Goal: Task Accomplishment & Management: Manage account settings

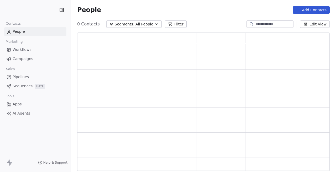
click at [256, 14] on div "People Add Contacts" at bounding box center [203, 10] width 265 height 20
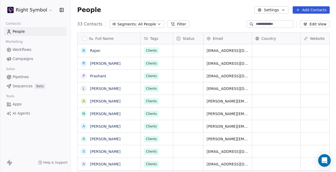
scroll to position [152, 265]
click at [40, 9] on html "Right Symbol Contacts People Marketing Workflows Campaigns Sales Pipelines Sequ…" at bounding box center [168, 86] width 336 height 172
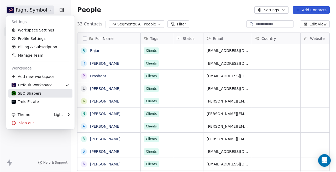
click at [40, 89] on link "SEO Shapers" at bounding box center [40, 93] width 64 height 8
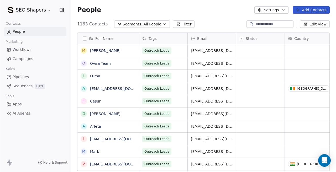
scroll to position [152, 265]
click at [29, 56] on span "Campaigns" at bounding box center [23, 59] width 20 height 6
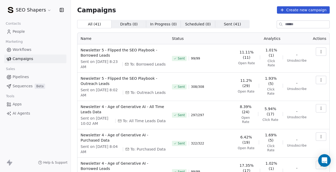
click at [320, 54] on button "button" at bounding box center [321, 51] width 10 height 8
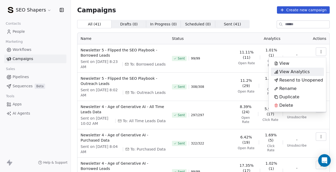
click at [286, 72] on span "View Analytics" at bounding box center [294, 72] width 30 height 6
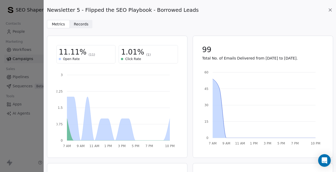
click at [88, 25] on span "Records Records" at bounding box center [81, 24] width 23 height 8
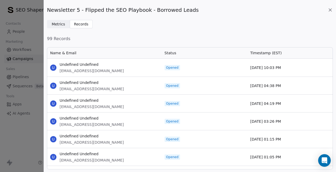
click at [330, 10] on icon at bounding box center [330, 10] width 3 height 3
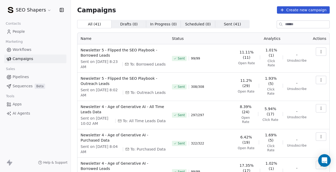
click at [322, 53] on icon "button" at bounding box center [321, 52] width 4 height 4
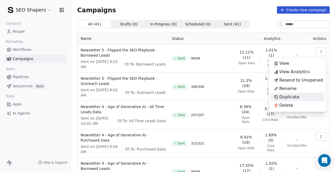
click at [292, 100] on span "Duplicate" at bounding box center [289, 97] width 20 height 6
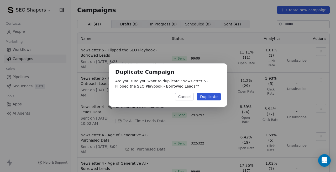
click at [210, 98] on button "Duplicate" at bounding box center [209, 96] width 24 height 7
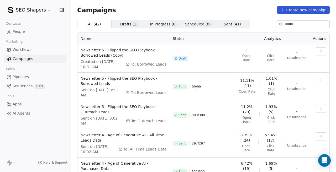
click at [319, 50] on icon "button" at bounding box center [321, 52] width 4 height 4
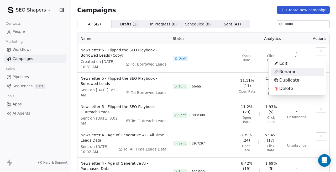
click at [298, 74] on div "Rename" at bounding box center [297, 72] width 53 height 8
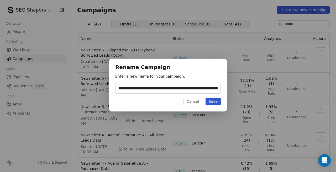
click at [201, 85] on input "**********" at bounding box center [167, 88] width 105 height 10
click at [201, 88] on input "**********" at bounding box center [167, 88] width 105 height 10
type input "**********"
click at [210, 103] on button "Save" at bounding box center [212, 101] width 15 height 7
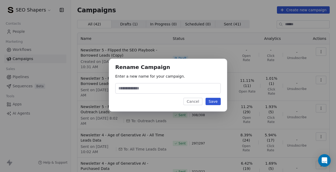
scroll to position [0, 0]
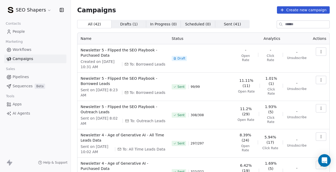
click at [316, 53] on button "button" at bounding box center [321, 51] width 10 height 8
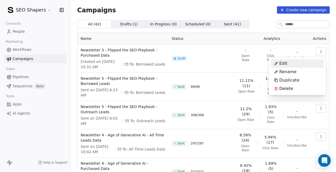
click at [287, 64] on div "Edit" at bounding box center [281, 63] width 20 height 8
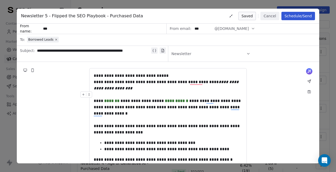
click at [291, 17] on button "Schedule/Send" at bounding box center [298, 16] width 34 height 8
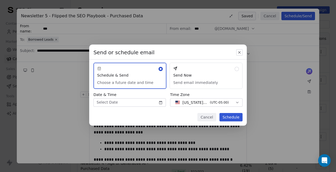
click at [142, 87] on button "Schedule & Send Choose a future date and time" at bounding box center [129, 76] width 73 height 26
click at [159, 105] on body "SEO Shapers Contacts People Marketing Workflows Campaigns Sales Pipelines Seque…" at bounding box center [168, 86] width 336 height 172
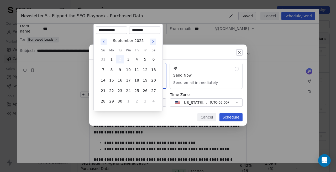
click at [120, 55] on button "2" at bounding box center [120, 59] width 8 height 8
click at [134, 29] on input "********" at bounding box center [144, 30] width 29 height 5
click at [120, 62] on button "2" at bounding box center [120, 59] width 8 height 8
type input "********"
click at [175, 118] on div "Send or schedule email Schedule & Send Choose a future date and time Send Now S…" at bounding box center [168, 86] width 336 height 100
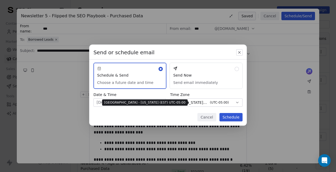
click at [205, 104] on span "[US_STATE] - EST" at bounding box center [194, 102] width 25 height 5
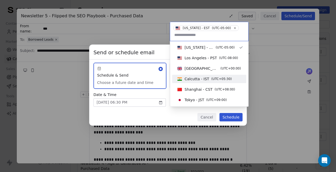
click at [194, 80] on span "Calcutta - IST" at bounding box center [196, 78] width 25 height 5
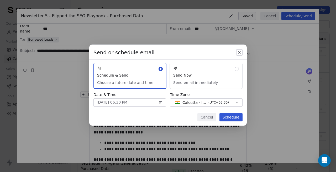
click at [176, 112] on div "Send or schedule email Schedule & Send Choose a future date and time Send Now S…" at bounding box center [167, 85] width 157 height 81
click at [225, 118] on button "Schedule" at bounding box center [230, 117] width 23 height 8
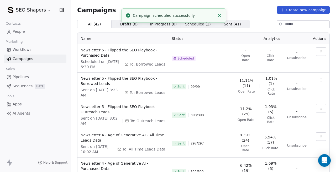
click at [208, 60] on div "Scheduled" at bounding box center [201, 58] width 59 height 22
